Goal: Find specific page/section: Find specific page/section

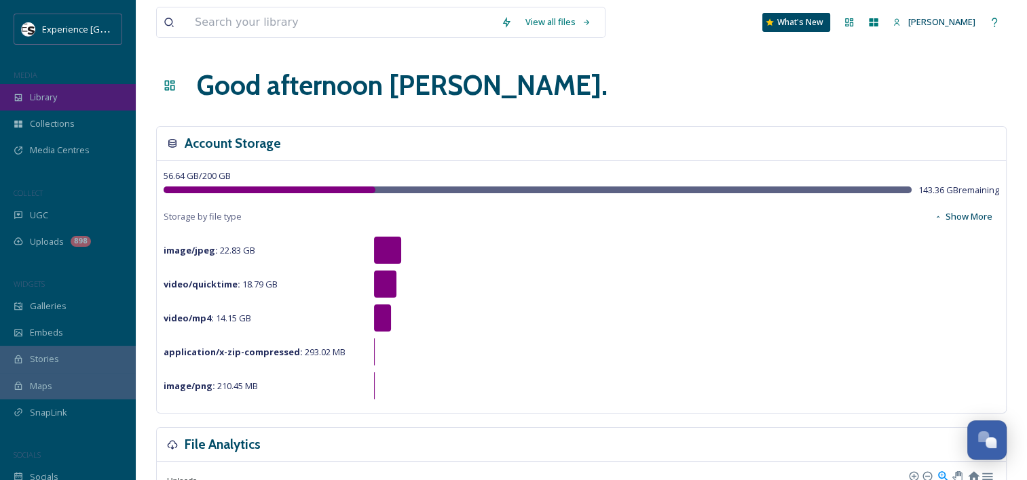
click at [52, 95] on span "Library" at bounding box center [43, 97] width 27 height 13
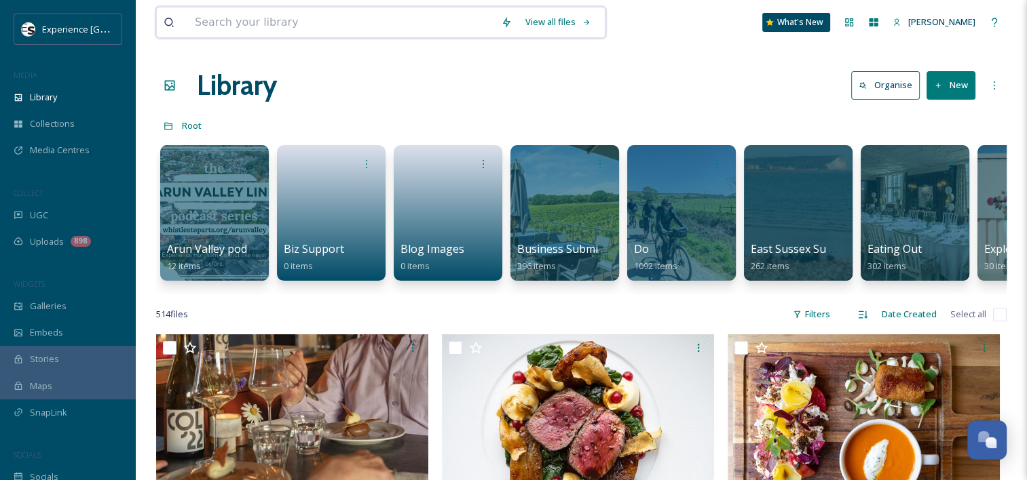
click at [239, 24] on input at bounding box center [341, 22] width 306 height 30
type input "utopia"
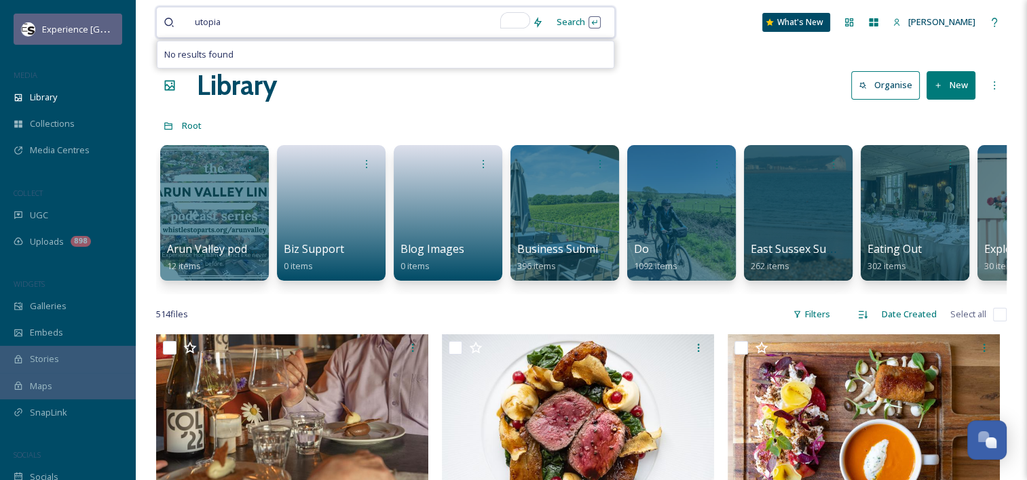
drag, startPoint x: 244, startPoint y: 18, endPoint x: 68, endPoint y: 17, distance: 176.5
type input "u"
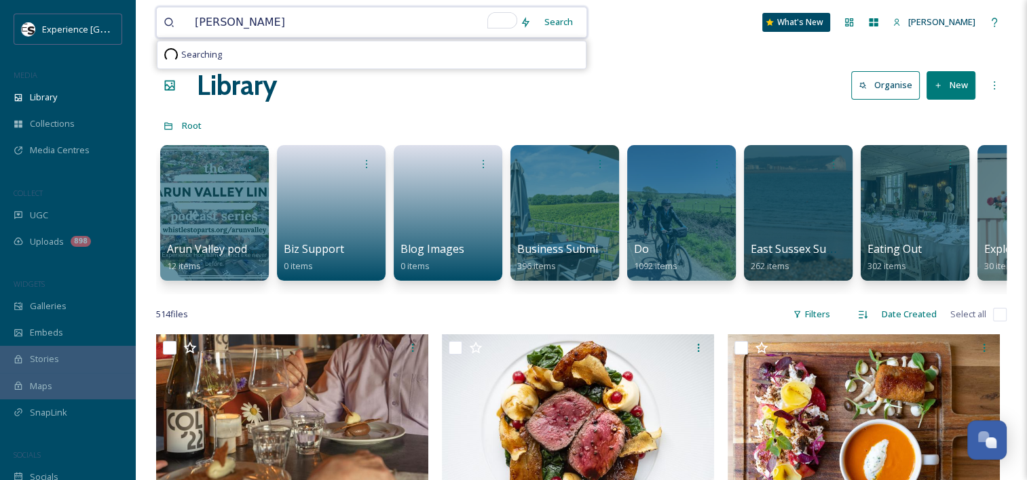
type input "[PERSON_NAME]"
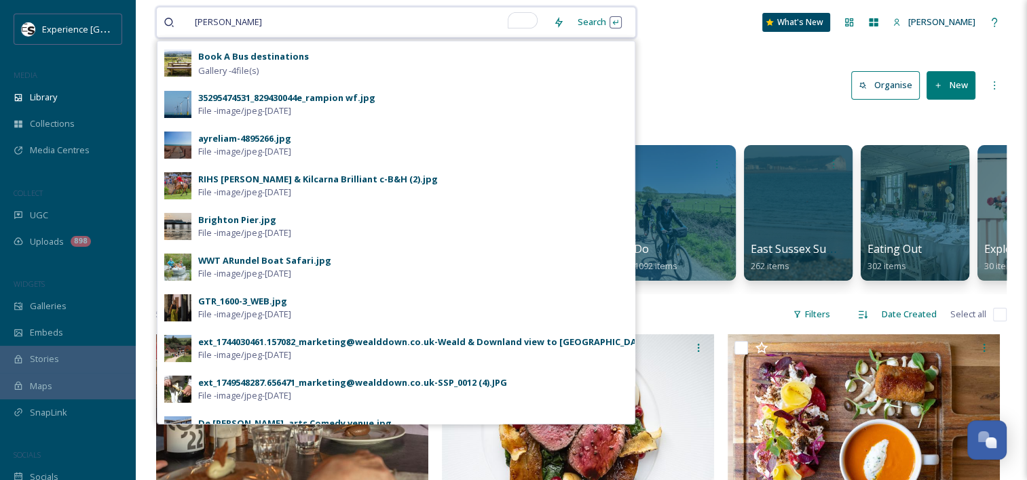
click at [236, 24] on span "[PERSON_NAME]" at bounding box center [228, 22] width 81 height 20
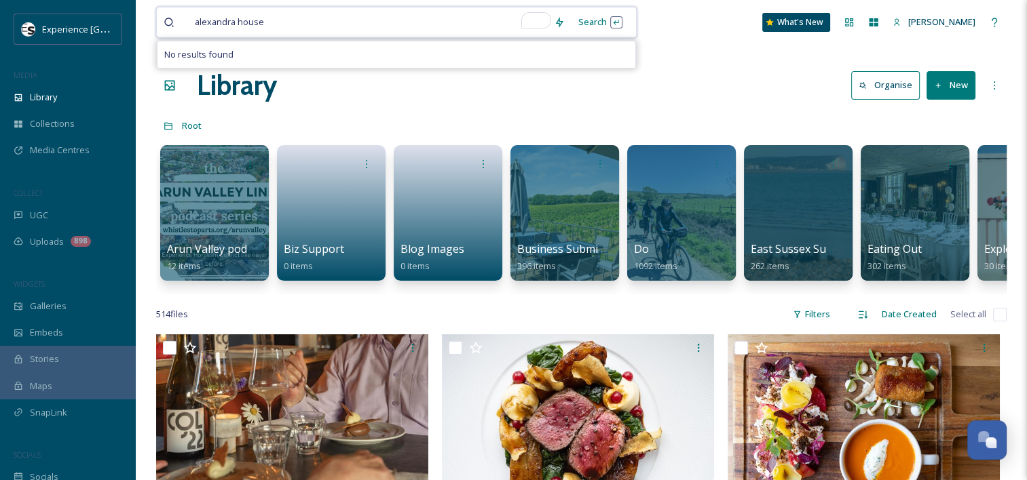
click at [231, 25] on span "alexandra house" at bounding box center [229, 22] width 83 height 20
drag, startPoint x: 271, startPoint y: 24, endPoint x: 193, endPoint y: 16, distance: 78.4
click at [193, 16] on div "alexandra house" at bounding box center [367, 22] width 359 height 30
type input "[PERSON_NAME]"
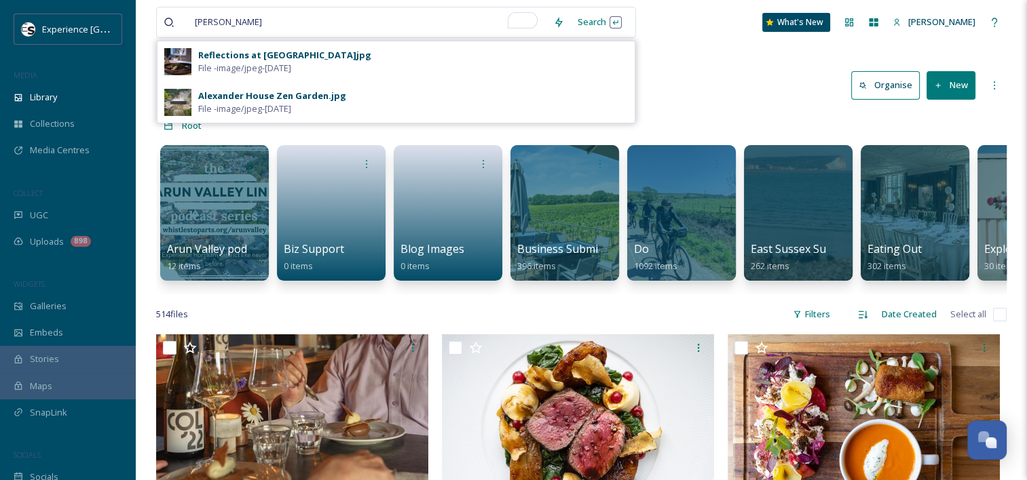
click at [261, 70] on span "File - image/jpeg - [DATE]" at bounding box center [244, 68] width 93 height 13
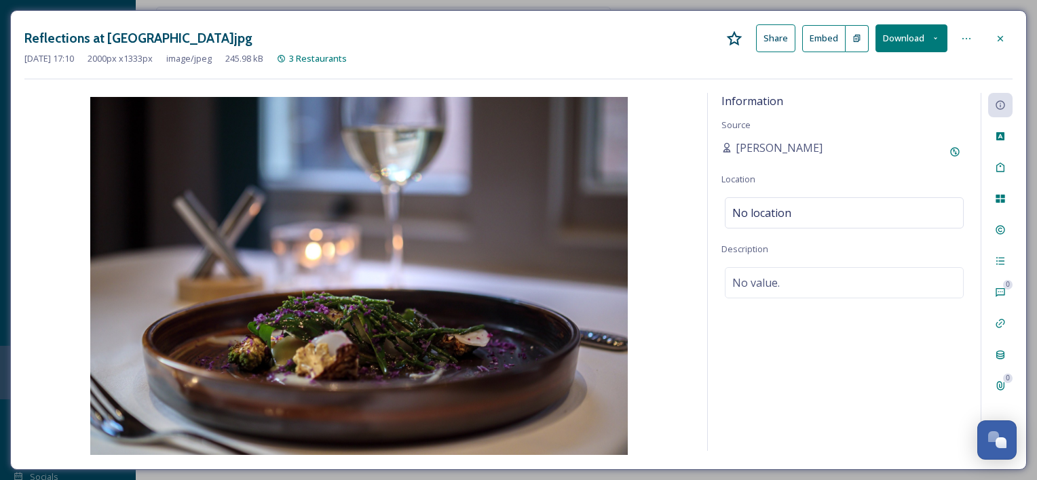
click at [994, 43] on div at bounding box center [1000, 38] width 24 height 24
